Goal: Task Accomplishment & Management: Manage account settings

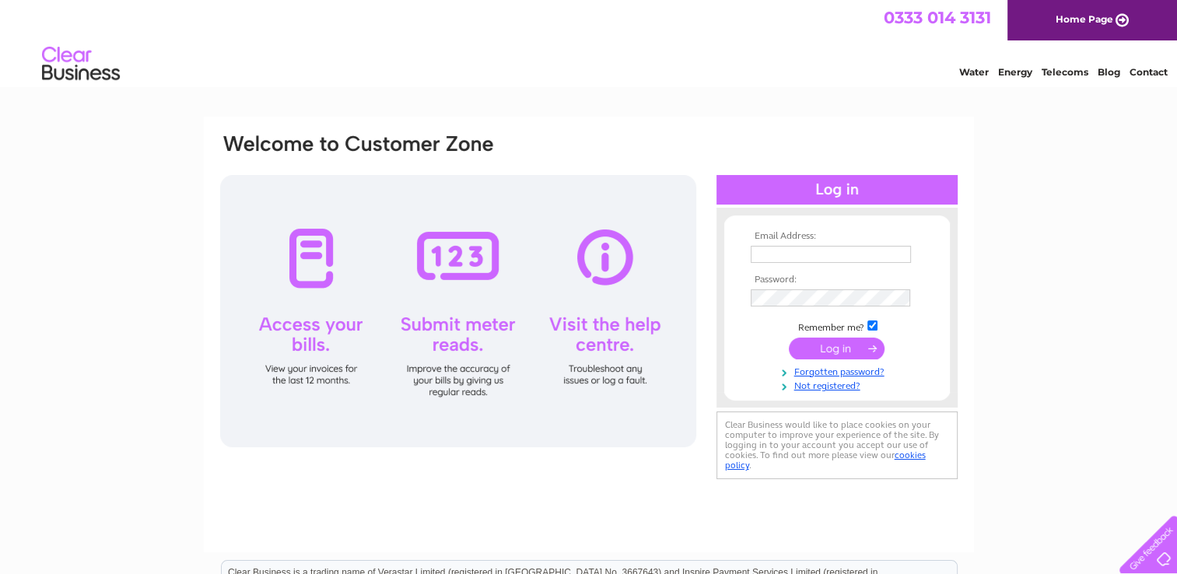
type input "[EMAIL_ADDRESS][DOMAIN_NAME]"
click at [844, 344] on input "submit" at bounding box center [837, 348] width 96 height 22
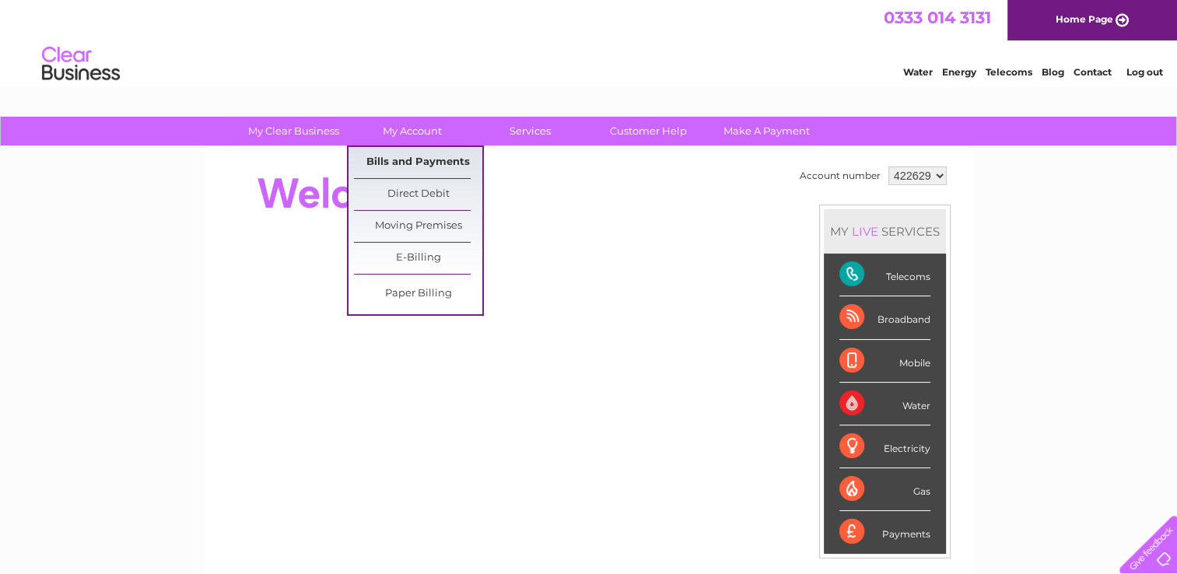
click at [426, 158] on link "Bills and Payments" at bounding box center [418, 162] width 128 height 31
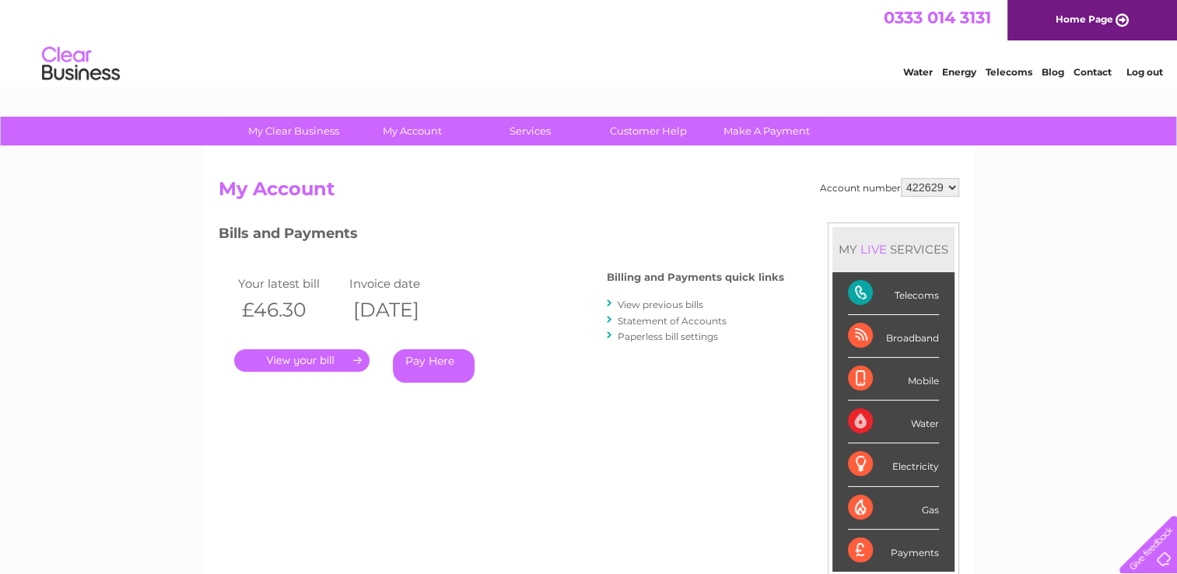
click at [325, 356] on link "." at bounding box center [301, 360] width 135 height 23
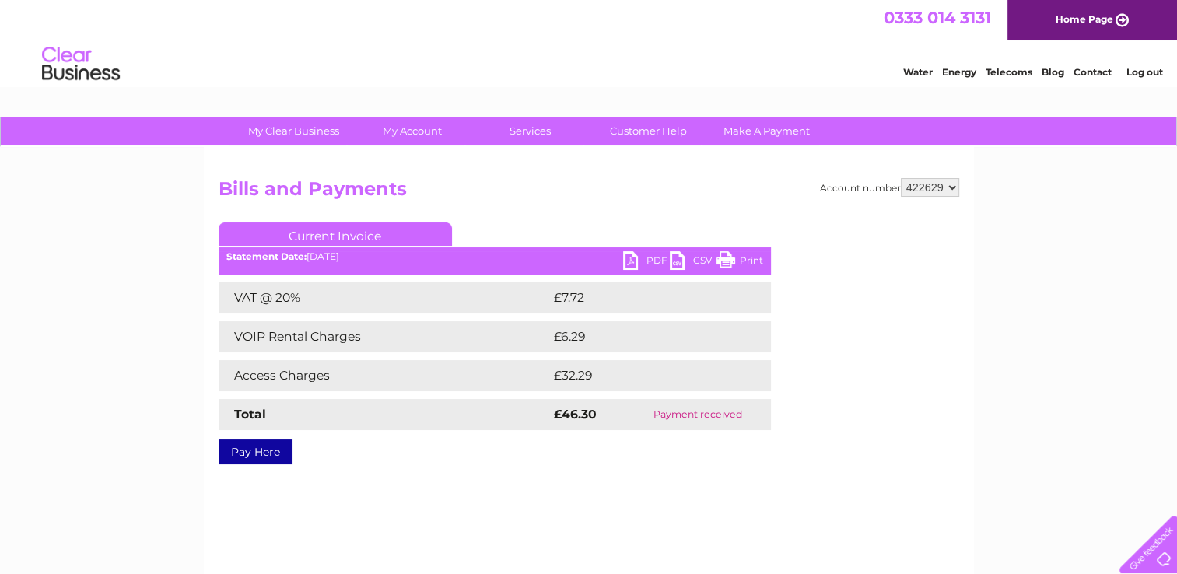
click at [631, 264] on link "PDF" at bounding box center [646, 262] width 47 height 23
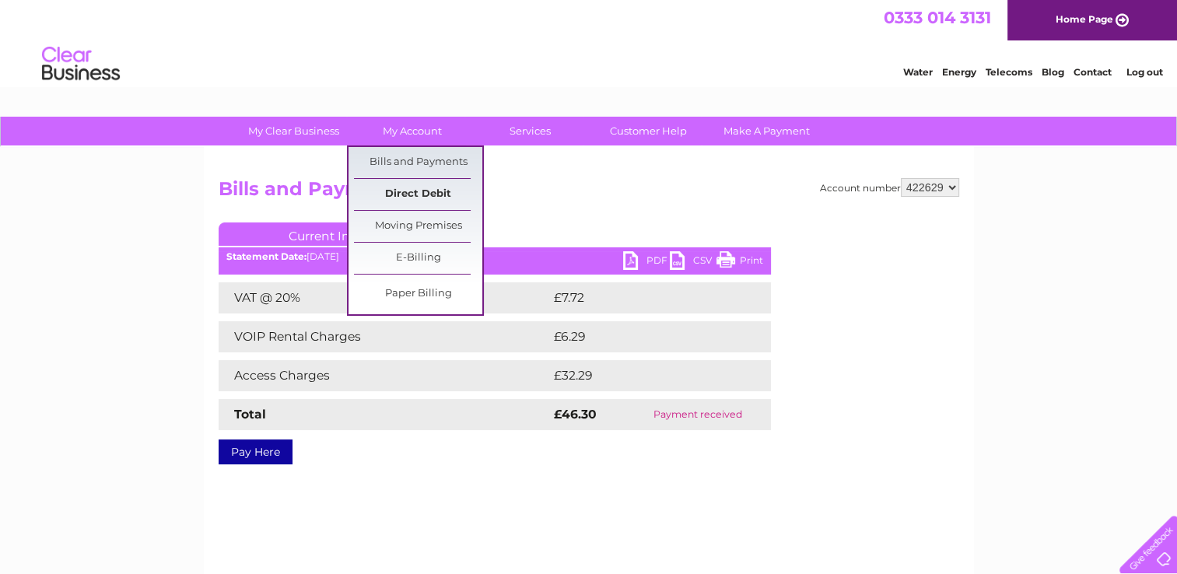
click at [423, 185] on link "Direct Debit" at bounding box center [418, 194] width 128 height 31
click at [396, 194] on link "Direct Debit" at bounding box center [418, 194] width 128 height 31
